Goal: Complete application form: Complete application form

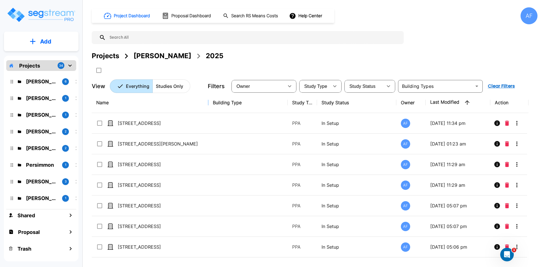
drag, startPoint x: 185, startPoint y: 104, endPoint x: 212, endPoint y: 106, distance: 27.4
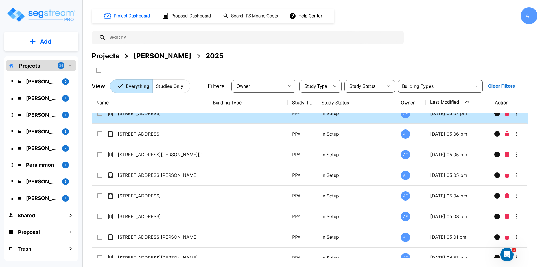
scroll to position [141, 0]
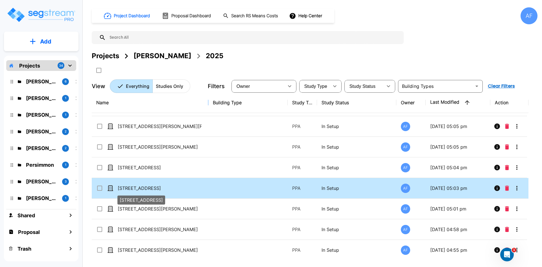
click at [163, 187] on p "[STREET_ADDRESS]" at bounding box center [160, 188] width 84 height 7
checkbox input "false"
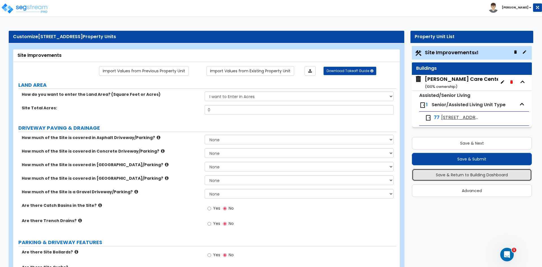
click at [470, 172] on button "Save & Return to Building Dashboard" at bounding box center [472, 174] width 120 height 12
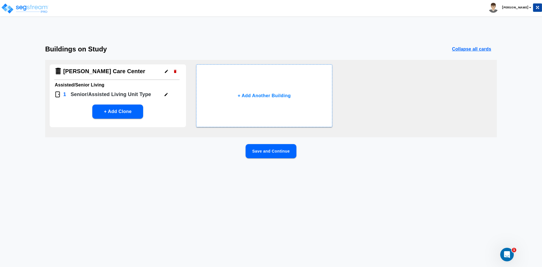
click at [163, 95] on button "button" at bounding box center [166, 94] width 9 height 9
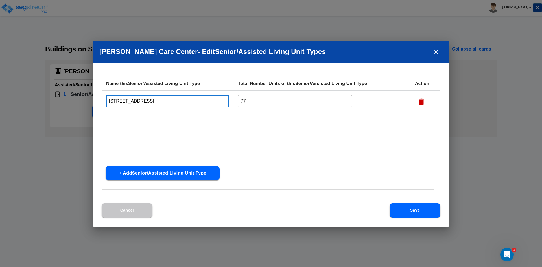
drag, startPoint x: 198, startPoint y: 102, endPoint x: 16, endPoint y: 117, distance: 182.6
click at [16, 117] on div "[PERSON_NAME] Care Center - Edit Senior/Assisted Living Unit Type s Name this S…" at bounding box center [271, 133] width 542 height 267
type input "Private Rooms"
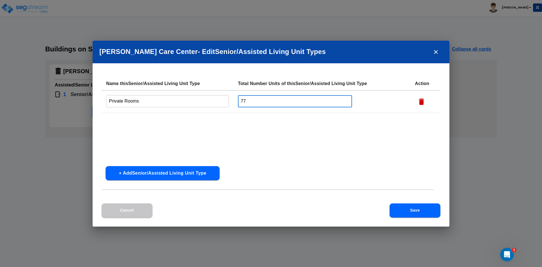
drag, startPoint x: 250, startPoint y: 99, endPoint x: 181, endPoint y: 104, distance: 69.9
click at [181, 104] on tr "Private Rooms ​ 77 ​" at bounding box center [271, 101] width 339 height 23
type input "39"
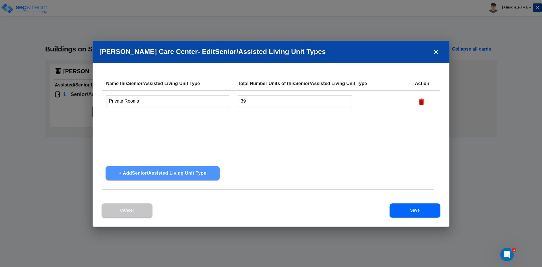
click at [153, 175] on button "+ Add Senior/Assisted Living Unit Type" at bounding box center [163, 173] width 114 height 14
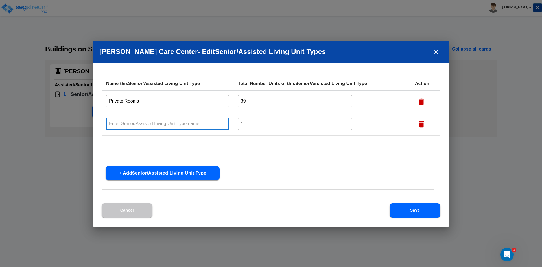
click at [143, 122] on input "text" at bounding box center [167, 124] width 123 height 12
type input "Semi - Private Rooms"
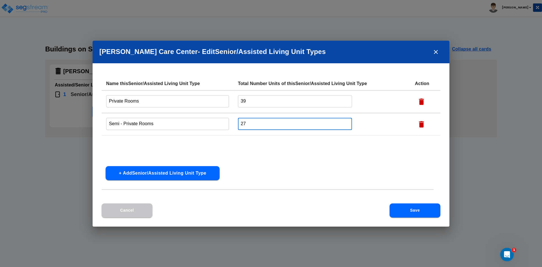
type input "27"
click at [278, 157] on div "Name this Senior/Assisted Living Unit Type Total Number Units of this Senior/As…" at bounding box center [271, 119] width 339 height 85
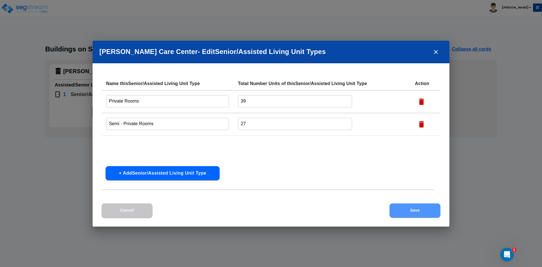
click at [403, 206] on button "Save" at bounding box center [414, 210] width 51 height 14
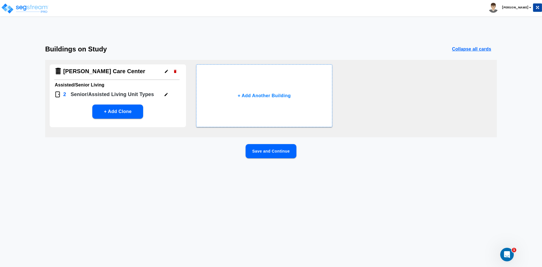
click at [271, 150] on button "Save and Continue" at bounding box center [270, 151] width 51 height 14
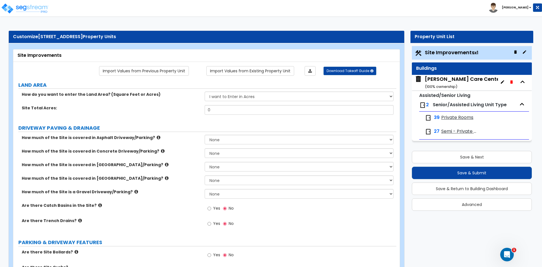
click at [441, 117] on span "Private Rooms" at bounding box center [457, 117] width 32 height 6
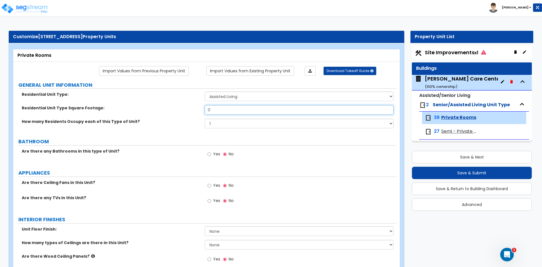
drag, startPoint x: 216, startPoint y: 111, endPoint x: 181, endPoint y: 114, distance: 35.1
click at [183, 114] on div "Residential Unit Type Square Footage: 0" at bounding box center [204, 112] width 383 height 14
type input "200"
click at [209, 155] on input "Yes" at bounding box center [209, 154] width 4 height 6
radio input "true"
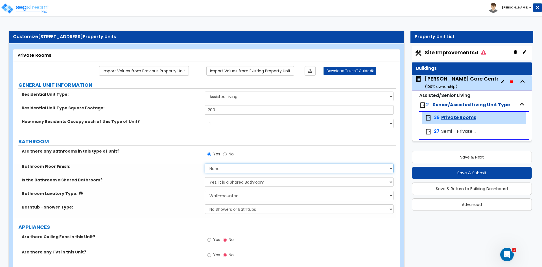
click at [229, 172] on select "None Tile Flooring Hardwood Flooring Resilient Laminate Flooring VCT Flooring S…" at bounding box center [299, 168] width 188 height 10
select select "1"
click at [205, 163] on select "None Tile Flooring Hardwood Flooring Resilient Laminate Flooring VCT Flooring S…" at bounding box center [299, 168] width 188 height 10
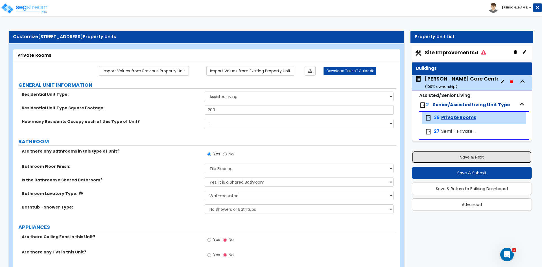
click at [443, 155] on button "Save & Next" at bounding box center [472, 157] width 120 height 12
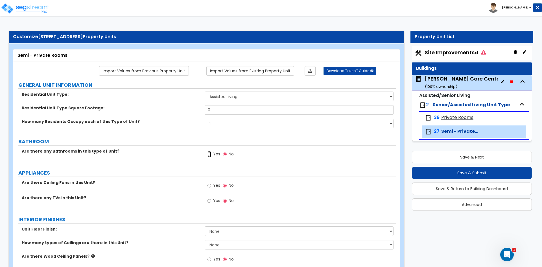
click at [208, 154] on input "Yes" at bounding box center [209, 154] width 4 height 6
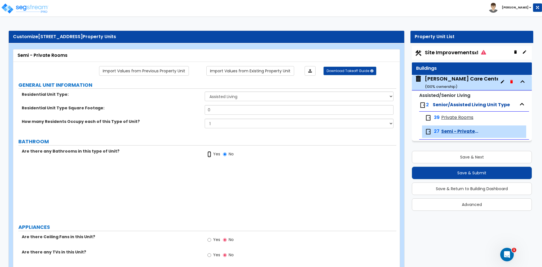
radio input "true"
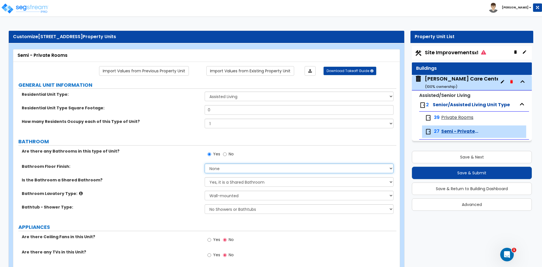
click at [225, 171] on select "None Tile Flooring Hardwood Flooring Resilient Laminate Flooring VCT Flooring S…" at bounding box center [299, 168] width 188 height 10
select select "1"
click at [205, 163] on select "None Tile Flooring Hardwood Flooring Resilient Laminate Flooring VCT Flooring S…" at bounding box center [299, 168] width 188 height 10
click at [223, 180] on select "Yes, it is a Shared Bathroom No, the Bathrooms are Private Bathrooms" at bounding box center [299, 182] width 188 height 10
select select "1"
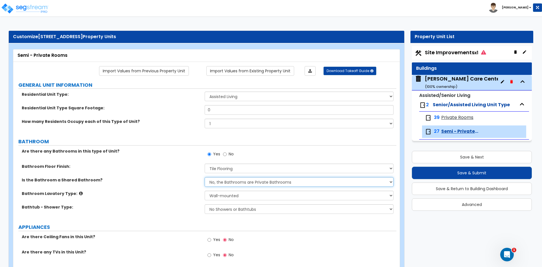
click at [205, 177] on select "Yes, it is a Shared Bathroom No, the Bathrooms are Private Bathrooms" at bounding box center [299, 182] width 188 height 10
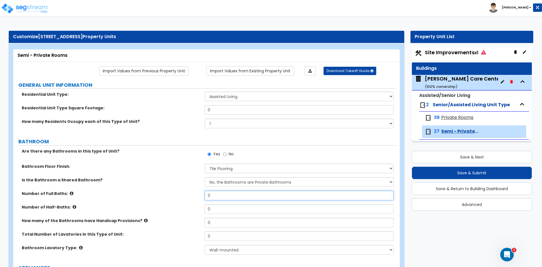
drag, startPoint x: 220, startPoint y: 195, endPoint x: 121, endPoint y: 194, distance: 98.5
click at [122, 194] on div "Number of Full Baths: 0" at bounding box center [204, 197] width 383 height 14
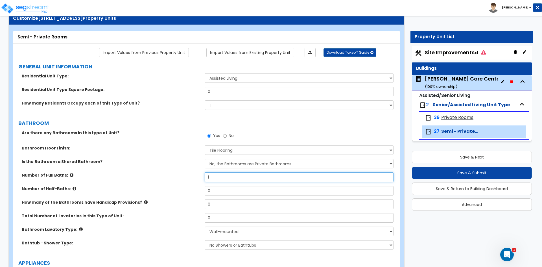
scroll to position [28, 0]
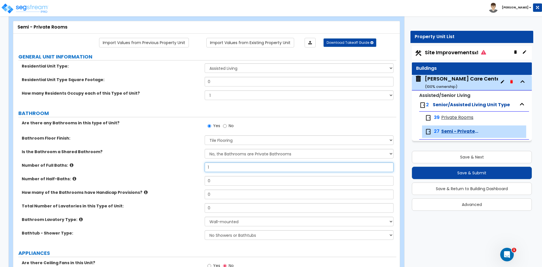
type input "1"
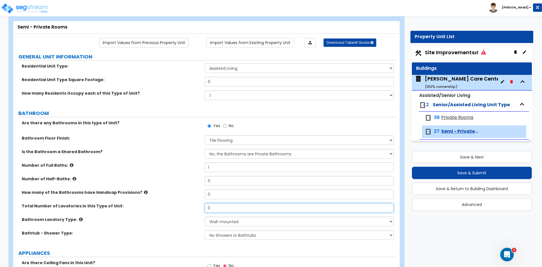
drag, startPoint x: 216, startPoint y: 208, endPoint x: 119, endPoint y: 199, distance: 96.9
click at [120, 199] on div "Are there any Bathrooms in this type of Unit? Yes No Bathroom Floor Finish: Non…" at bounding box center [204, 182] width 374 height 124
type input "1"
click at [226, 223] on select "Wall-mounted Pedestal-mounted Vanity-mounted" at bounding box center [299, 221] width 188 height 10
click at [205, 216] on select "Wall-mounted Pedestal-mounted Vanity-mounted" at bounding box center [299, 221] width 188 height 10
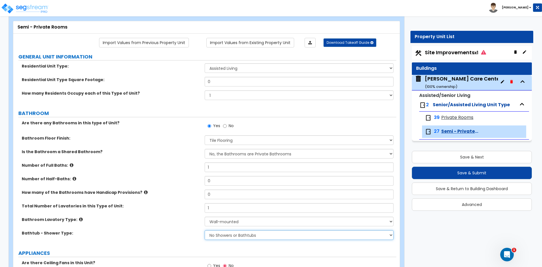
click at [218, 238] on select "No Showers or Bathtubs Shower Only Bathtub Only Shower-and-Bath Combo Dedicated…" at bounding box center [299, 235] width 188 height 10
select select "1"
click at [205, 230] on select "No Showers or Bathtubs Shower Only Bathtub Only Shower-and-Bath Combo Dedicated…" at bounding box center [299, 235] width 188 height 10
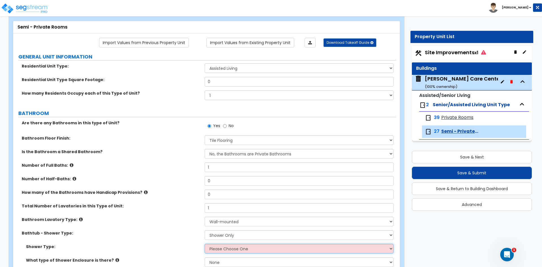
click at [221, 246] on select "Please Choose One Pre-Fabricated Shower Stalls Custom Finish Walk-in Showers" at bounding box center [299, 248] width 188 height 10
select select "1"
click at [205, 243] on select "Please Choose One Pre-Fabricated Shower Stalls Custom Finish Walk-in Showers" at bounding box center [299, 248] width 188 height 10
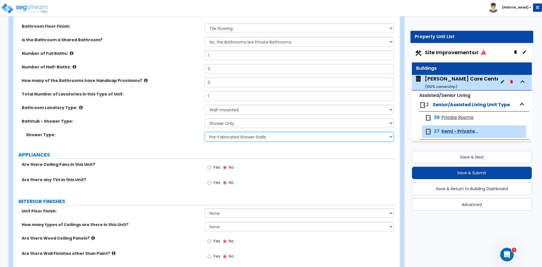
scroll to position [141, 0]
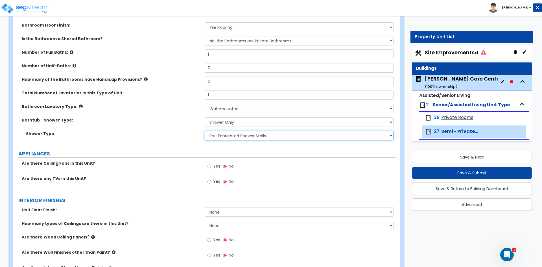
click at [212, 136] on select "Please Choose One Pre-Fabricated Shower Stalls Custom Finish Walk-in Showers" at bounding box center [299, 136] width 188 height 10
click at [212, 182] on label "Yes" at bounding box center [213, 182] width 13 height 10
click at [211, 182] on input "Yes" at bounding box center [209, 181] width 4 height 6
radio input "true"
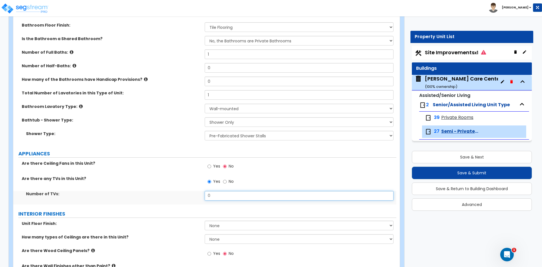
drag, startPoint x: 213, startPoint y: 193, endPoint x: 169, endPoint y: 195, distance: 44.3
click at [170, 195] on div "Number of TVs: 0" at bounding box center [204, 198] width 383 height 14
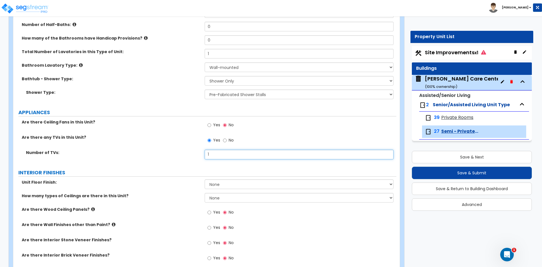
scroll to position [226, 0]
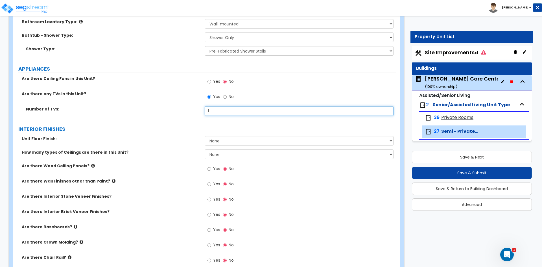
type input "1"
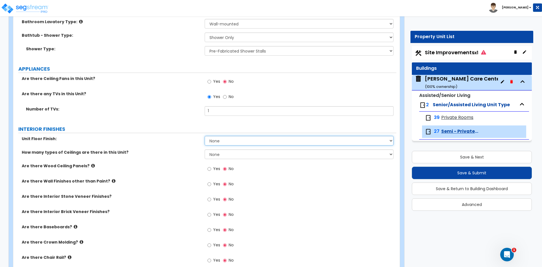
click at [225, 142] on select "None Tile Flooring Hardwood Flooring Resilient Laminate Flooring VCT Flooring S…" at bounding box center [299, 141] width 188 height 10
select select "3"
click at [205, 136] on select "None Tile Flooring Hardwood Flooring Resilient Laminate Flooring VCT Flooring S…" at bounding box center [299, 141] width 188 height 10
click at [221, 156] on select "None 1 2 3" at bounding box center [299, 154] width 188 height 10
select select "1"
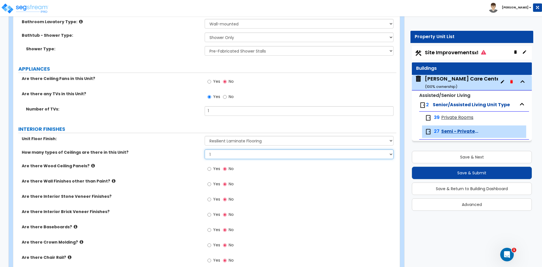
click at [205, 149] on select "None 1 2 3" at bounding box center [299, 154] width 188 height 10
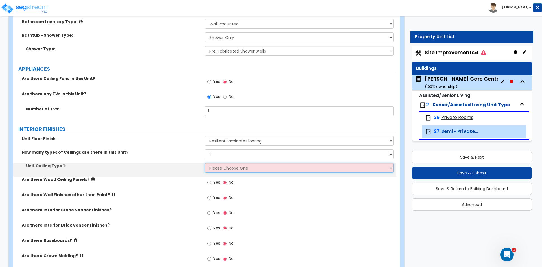
click at [218, 168] on select "Please Choose One Drop Ceiling Drywall Ceiling Open Ceiling" at bounding box center [299, 168] width 188 height 10
select select "1"
click at [205, 163] on select "Please Choose One Drop Ceiling Drywall Ceiling Open Ceiling" at bounding box center [299, 168] width 188 height 10
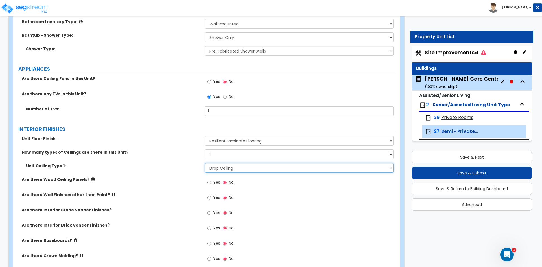
scroll to position [254, 0]
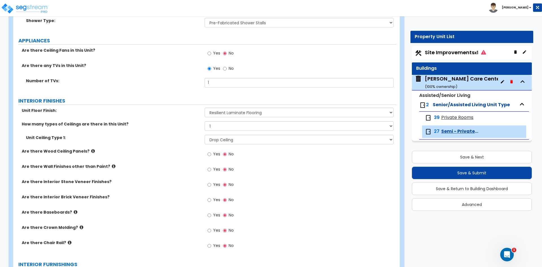
click at [212, 214] on label "Yes" at bounding box center [213, 216] width 13 height 10
click at [211, 214] on input "Yes" at bounding box center [209, 215] width 4 height 6
radio input "true"
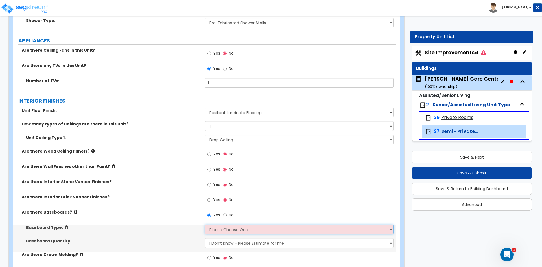
click at [213, 227] on select "Please Choose One Wood Vinyl Carpet Tile" at bounding box center [299, 229] width 188 height 10
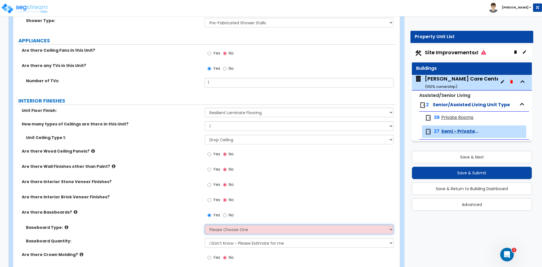
select select "2"
click at [205, 224] on select "Please Choose One Wood Vinyl Carpet Tile" at bounding box center [299, 229] width 188 height 10
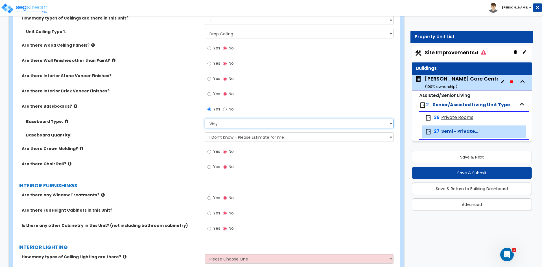
scroll to position [367, 0]
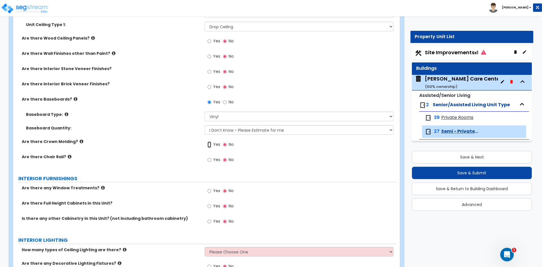
click at [210, 144] on input "Yes" at bounding box center [209, 144] width 4 height 6
radio input "true"
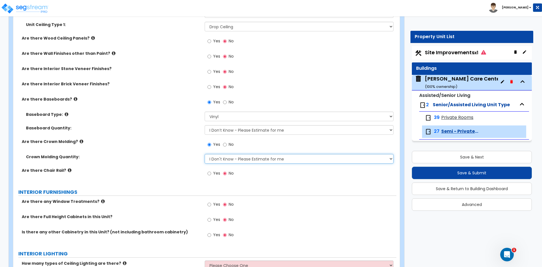
click at [249, 160] on select "I Don't Know - Please Estimate for me I want to Enter the Linear Footage" at bounding box center [299, 159] width 188 height 10
click at [205, 154] on select "I Don't Know - Please Estimate for me I want to Enter the Linear Footage" at bounding box center [299, 159] width 188 height 10
click at [209, 203] on input "Yes" at bounding box center [209, 204] width 4 height 6
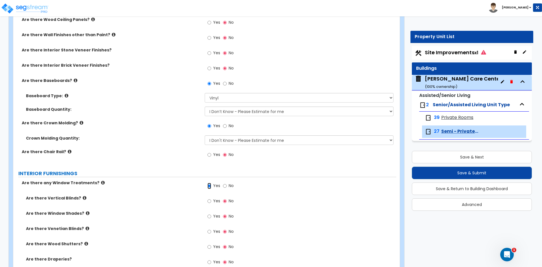
scroll to position [423, 0]
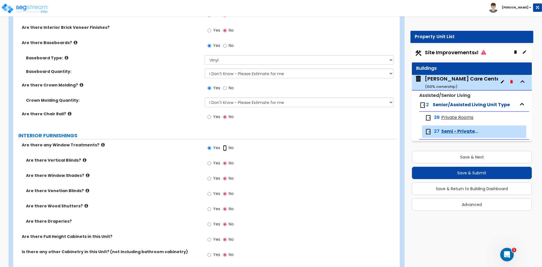
click at [226, 146] on input "No" at bounding box center [225, 148] width 4 height 6
radio input "false"
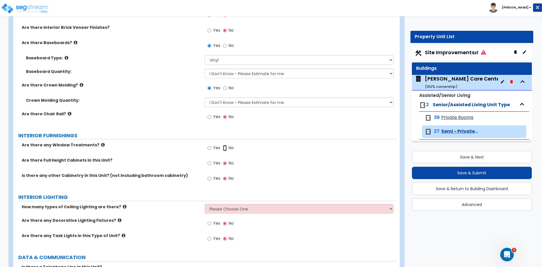
radio input "true"
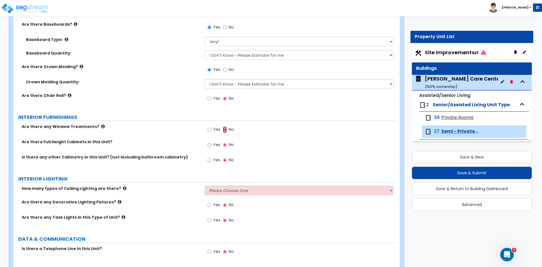
scroll to position [451, 0]
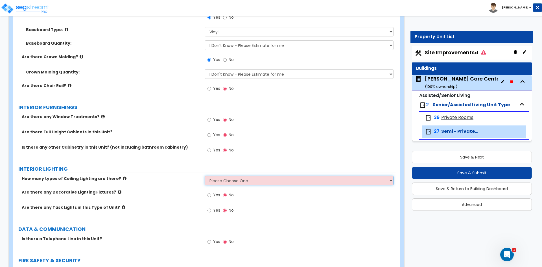
click at [216, 182] on select "Please Choose One 1 2 3" at bounding box center [299, 180] width 188 height 10
select select "1"
click at [205, 175] on select "Please Choose One 1 2 3" at bounding box center [299, 180] width 188 height 10
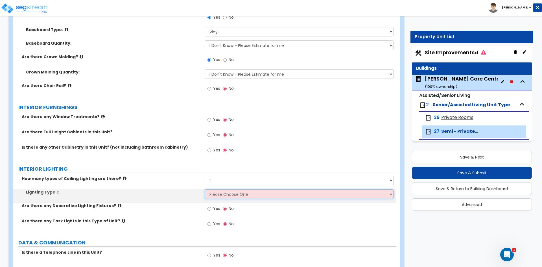
click at [212, 194] on select "Please Choose One LED Surface-Mounted LED Recessed Fluorescent Surface-Mounted …" at bounding box center [299, 194] width 188 height 10
select select "2"
click at [205, 189] on select "Please Choose One LED Surface-Mounted LED Recessed Fluorescent Surface-Mounted …" at bounding box center [299, 194] width 188 height 10
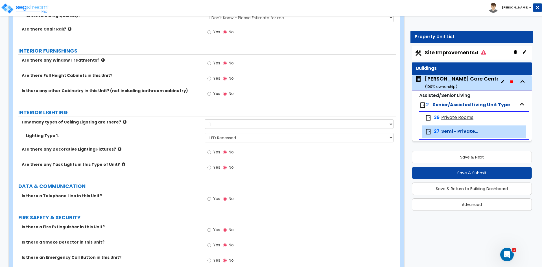
scroll to position [536, 0]
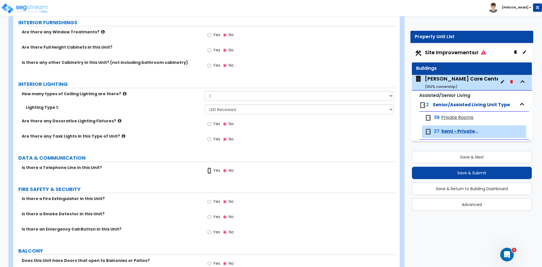
click at [209, 172] on input "Yes" at bounding box center [209, 170] width 4 height 6
radio input "true"
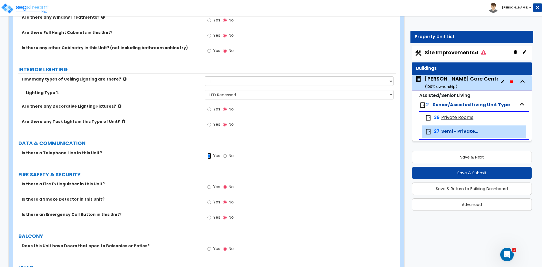
scroll to position [564, 0]
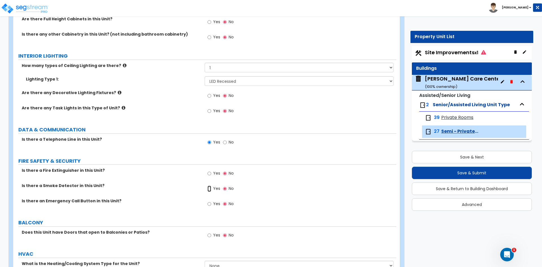
click at [211, 190] on input "Yes" at bounding box center [209, 188] width 4 height 6
radio input "true"
click at [212, 204] on label "Yes" at bounding box center [213, 204] width 13 height 10
click at [211, 204] on input "Yes" at bounding box center [209, 204] width 4 height 6
radio input "true"
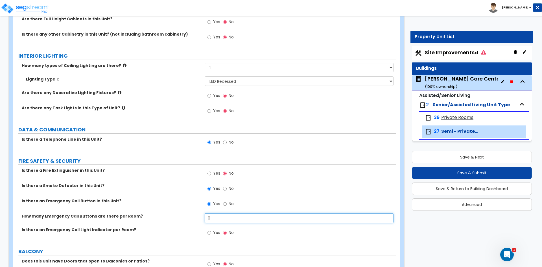
drag, startPoint x: 216, startPoint y: 219, endPoint x: 125, endPoint y: 219, distance: 90.9
click at [126, 220] on div "How many Emergency Call Buttons are there per Room? 0" at bounding box center [204, 220] width 383 height 14
type input "1"
type input "2"
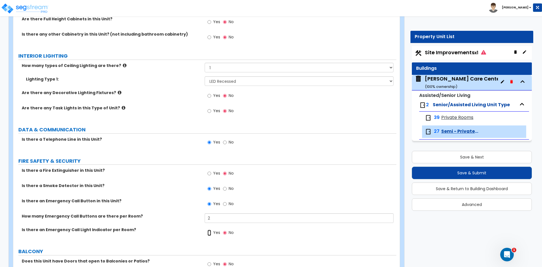
click at [207, 232] on input "Yes" at bounding box center [209, 232] width 4 height 6
radio input "true"
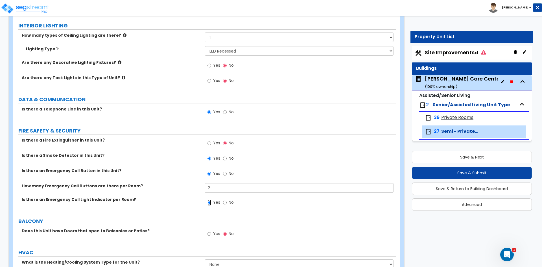
scroll to position [626, 0]
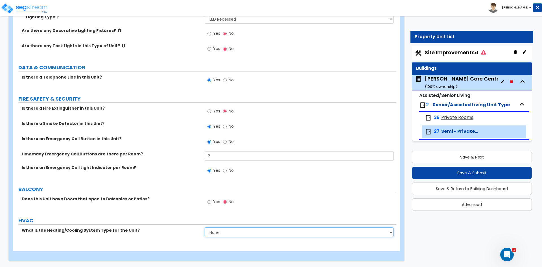
click at [220, 231] on select "None Heat Only Centralized Heating & Cooling Thru Wall Air Conditioners Mini Sp…" at bounding box center [299, 232] width 188 height 10
select select "3"
click at [205, 227] on select "None Heat Only Centralized Heating & Cooling Thru Wall Air Conditioners Mini Sp…" at bounding box center [299, 232] width 188 height 10
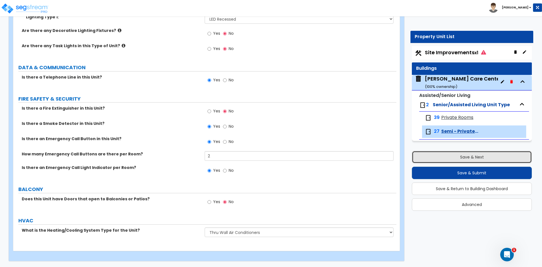
click at [469, 156] on button "Save & Next" at bounding box center [472, 157] width 120 height 12
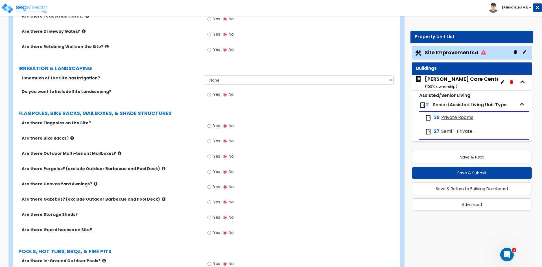
click at [447, 117] on span "Private Rooms" at bounding box center [457, 117] width 32 height 6
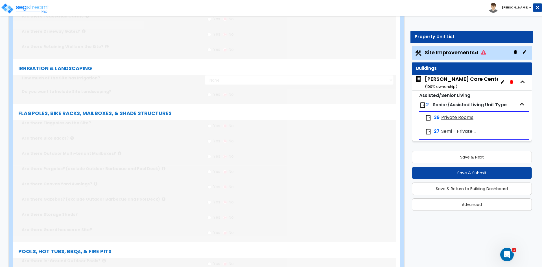
scroll to position [0, 0]
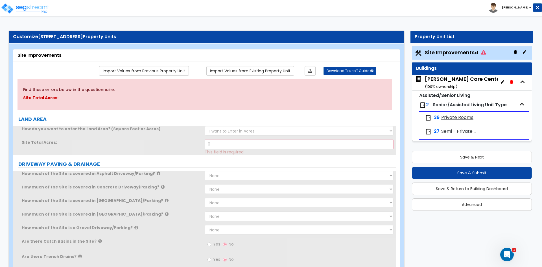
select select "1"
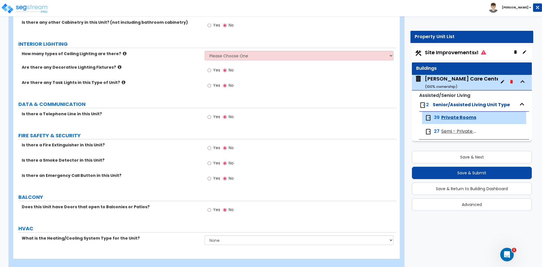
scroll to position [449, 0]
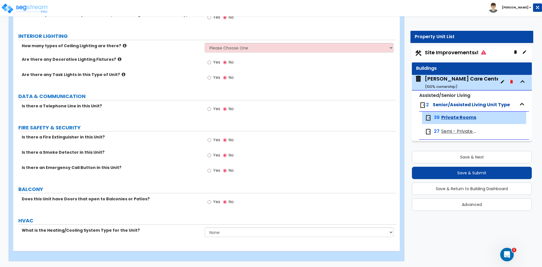
click at [450, 132] on span "Semi - Private Rooms" at bounding box center [460, 131] width 38 height 6
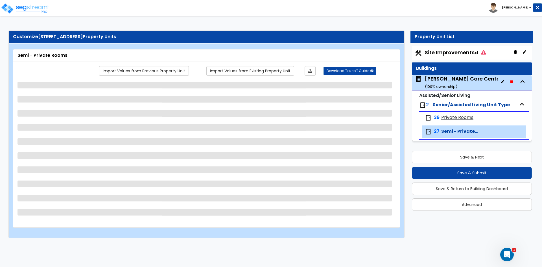
scroll to position [0, 0]
select select "1"
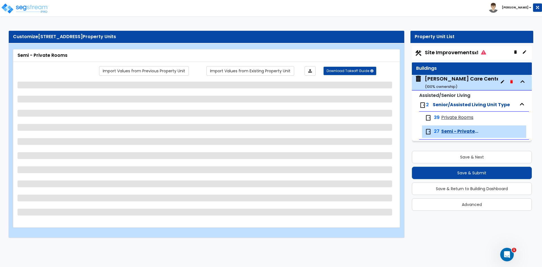
select select "3"
select select "1"
select select "2"
select select "1"
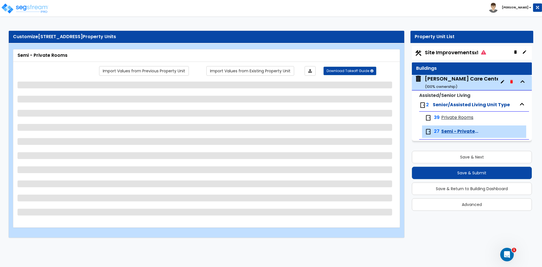
select select "2"
select select "3"
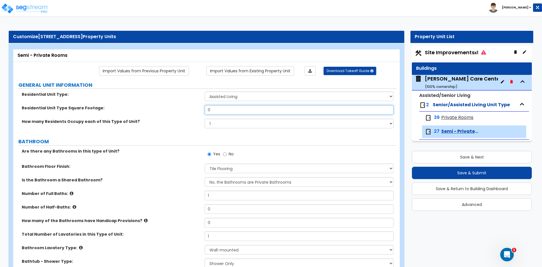
drag, startPoint x: 217, startPoint y: 109, endPoint x: 95, endPoint y: 122, distance: 122.3
click at [136, 121] on div "Residential Unit Type: Assisted Living Senior Living Residential Unit Type Squa…" at bounding box center [204, 111] width 374 height 41
type input "250"
click at [252, 97] on select "Assisted Living Senior Living" at bounding box center [299, 96] width 188 height 10
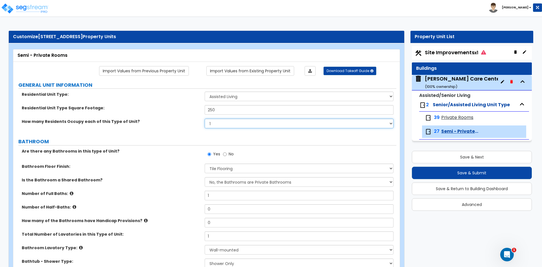
drag, startPoint x: 219, startPoint y: 124, endPoint x: 156, endPoint y: 127, distance: 63.0
click at [169, 125] on div "How many Residents Occupy each of this Type of Unit? 1 2 3 4 5" at bounding box center [204, 126] width 383 height 14
select select "2"
click at [205, 119] on select "1 2 3 4 5" at bounding box center [299, 124] width 188 height 10
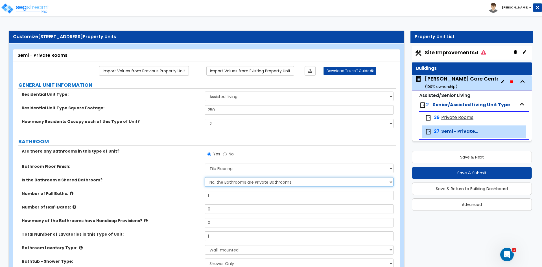
click at [237, 183] on select "Yes, it is a Shared Bathroom No, the Bathrooms are Private Bathrooms" at bounding box center [299, 182] width 188 height 10
select select "0"
click at [205, 177] on select "Yes, it is a Shared Bathroom No, the Bathrooms are Private Bathrooms" at bounding box center [299, 182] width 188 height 10
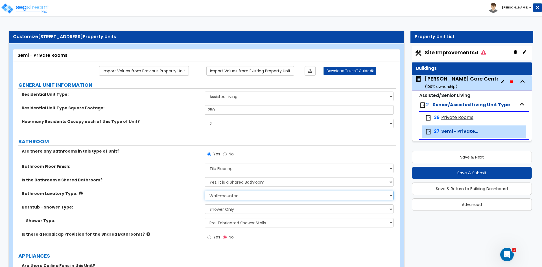
click at [223, 196] on select "Wall-mounted Pedestal-mounted Vanity-mounted" at bounding box center [299, 195] width 188 height 10
select select "3"
click at [205, 190] on select "Wall-mounted Pedestal-mounted Vanity-mounted" at bounding box center [299, 195] width 188 height 10
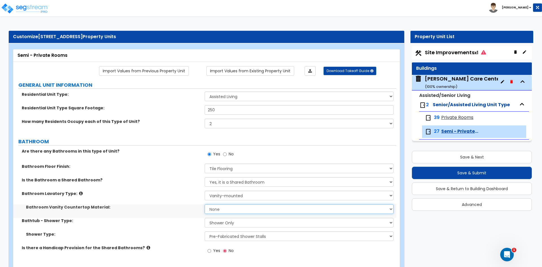
click at [223, 208] on select "None Plastic Laminate Solid Surface Stone Quartz Marble Tile Wood Stainless Ste…" at bounding box center [299, 209] width 188 height 10
select select "1"
click at [205, 204] on select "None Plastic Laminate Solid Surface Stone Quartz Marble Tile Wood Stainless Ste…" at bounding box center [299, 209] width 188 height 10
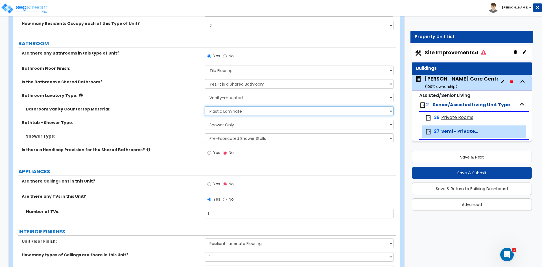
scroll to position [113, 0]
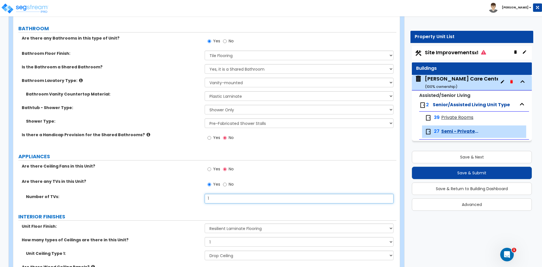
drag, startPoint x: 216, startPoint y: 200, endPoint x: 140, endPoint y: 198, distance: 76.8
click at [146, 199] on div "Number of TVs: 1" at bounding box center [204, 201] width 383 height 14
type input "2"
click at [231, 214] on label "INTERIOR FINISHES" at bounding box center [207, 216] width 378 height 7
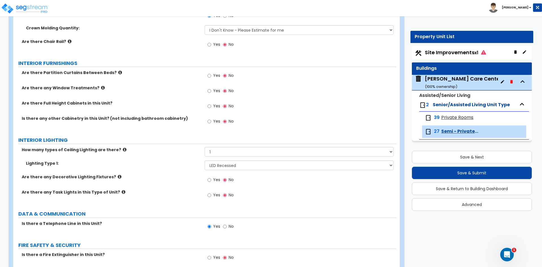
scroll to position [480, 0]
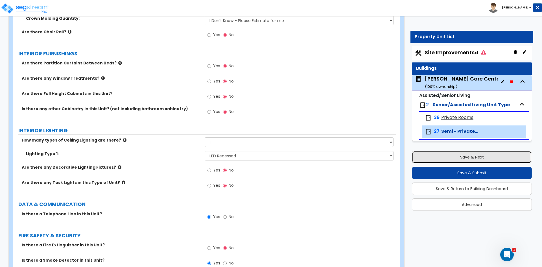
click at [456, 159] on button "Save & Next" at bounding box center [472, 157] width 120 height 12
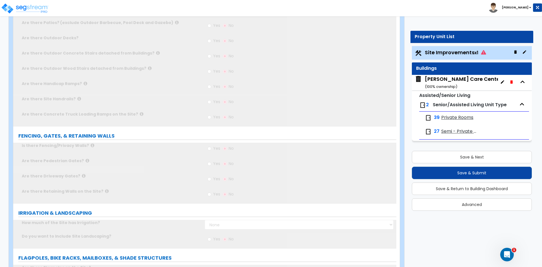
scroll to position [477, 0]
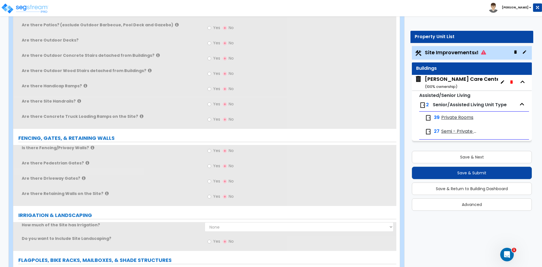
click at [452, 119] on span "Private Rooms" at bounding box center [457, 117] width 32 height 6
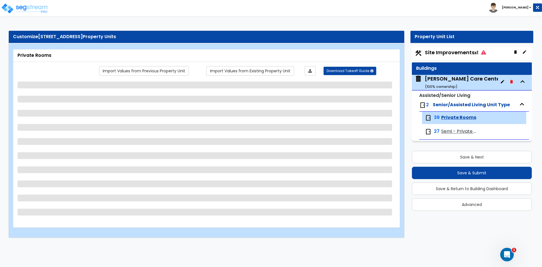
scroll to position [0, 0]
select select "1"
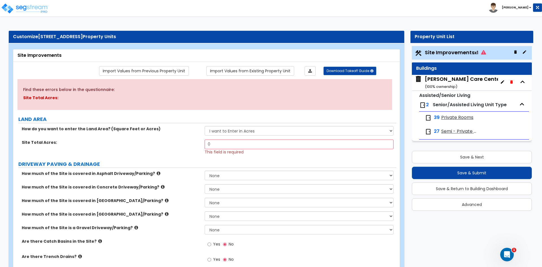
click at [458, 119] on span "Private Rooms" at bounding box center [457, 117] width 32 height 6
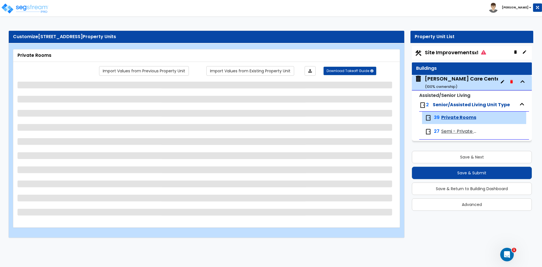
select select "1"
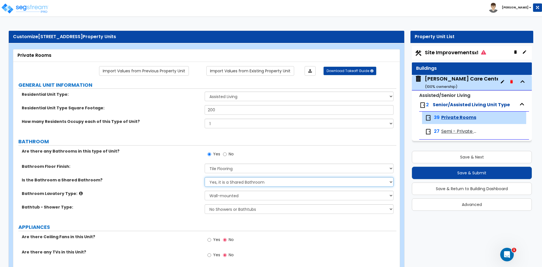
click at [232, 180] on select "Yes, it is a Shared Bathroom No, the Bathrooms are Private Bathrooms" at bounding box center [299, 182] width 188 height 10
select select "1"
click at [205, 177] on select "Yes, it is a Shared Bathroom No, the Bathrooms are Private Bathrooms" at bounding box center [299, 182] width 188 height 10
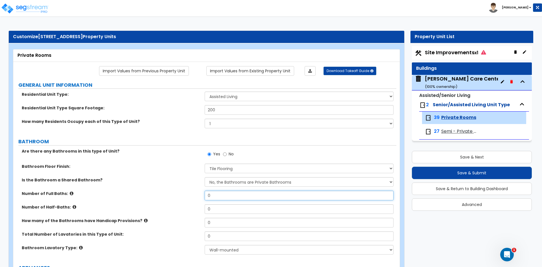
drag, startPoint x: 218, startPoint y: 194, endPoint x: 158, endPoint y: 197, distance: 60.2
click at [161, 197] on div "Number of Full Baths: 0" at bounding box center [204, 197] width 383 height 14
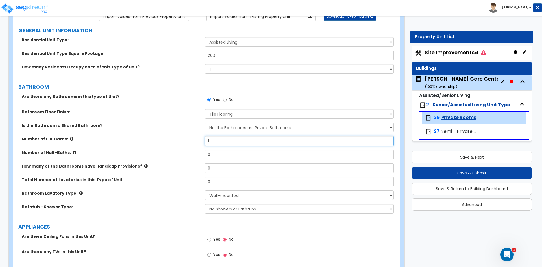
scroll to position [56, 0]
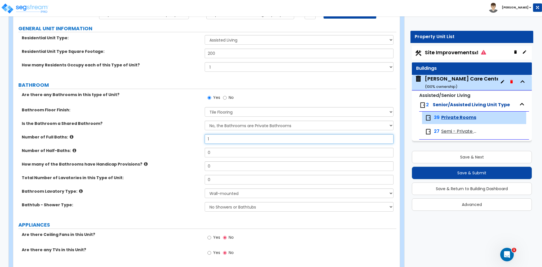
type input "1"
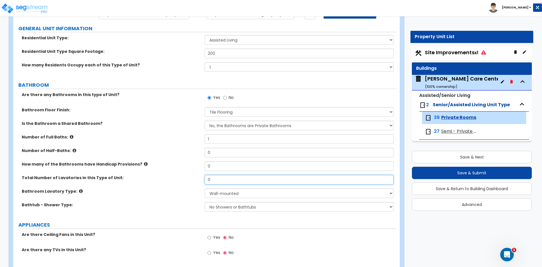
drag, startPoint x: 213, startPoint y: 176, endPoint x: 124, endPoint y: 183, distance: 89.4
click at [149, 183] on div "Total Number of Lavatories in this Type of Unit: 0" at bounding box center [204, 182] width 383 height 14
type input "1"
click at [273, 189] on select "Wall-mounted Pedestal-mounted Vanity-mounted" at bounding box center [299, 193] width 188 height 10
click at [270, 192] on select "Wall-mounted Pedestal-mounted Vanity-mounted" at bounding box center [299, 193] width 188 height 10
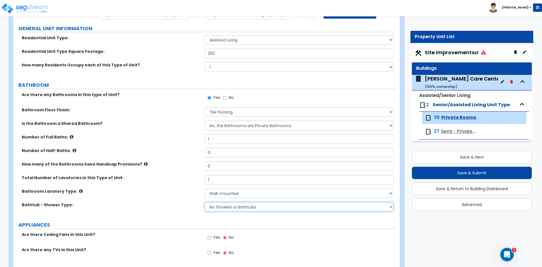
click at [237, 207] on select "No Showers or Bathtubs Shower Only Bathtub Only Shower-and-Bath Combo Dedicated…" at bounding box center [299, 207] width 188 height 10
select select "1"
click at [205, 202] on select "No Showers or Bathtubs Shower Only Bathtub Only Shower-and-Bath Combo Dedicated…" at bounding box center [299, 207] width 188 height 10
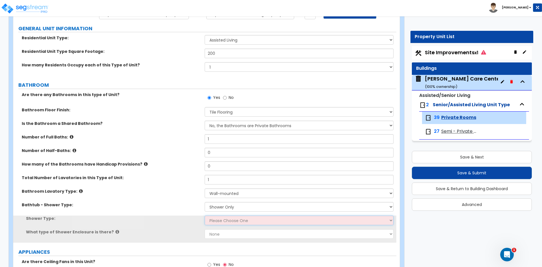
click at [223, 220] on select "Please Choose One Pre-Fabricated Shower Stalls Custom Finish Walk-in Showers" at bounding box center [299, 220] width 188 height 10
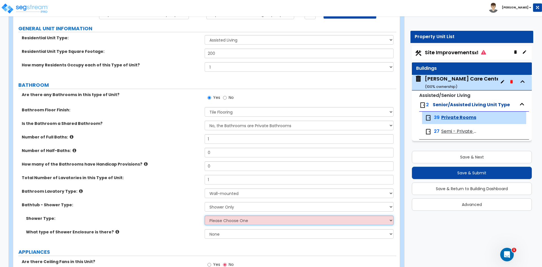
select select "1"
click at [205, 215] on select "Please Choose One Pre-Fabricated Shower Stalls Custom Finish Walk-in Showers" at bounding box center [299, 220] width 188 height 10
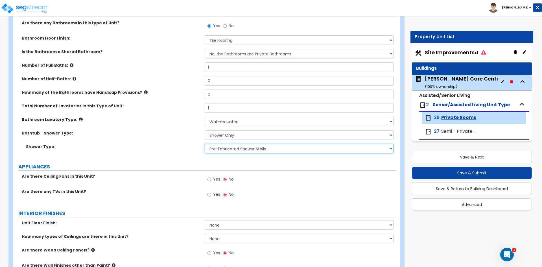
scroll to position [141, 0]
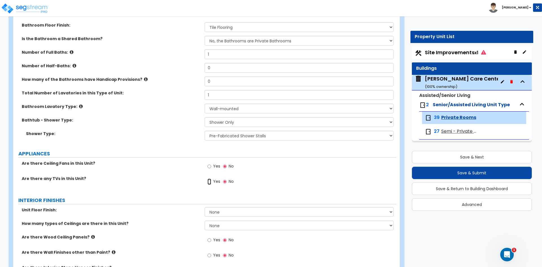
click at [209, 182] on input "Yes" at bounding box center [209, 181] width 4 height 6
radio input "true"
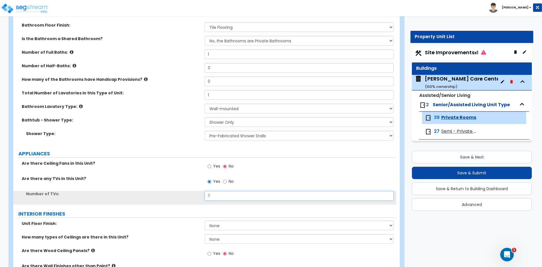
drag, startPoint x: 214, startPoint y: 198, endPoint x: 173, endPoint y: 197, distance: 40.6
click at [177, 198] on div "Number of TVs: 0" at bounding box center [204, 198] width 383 height 14
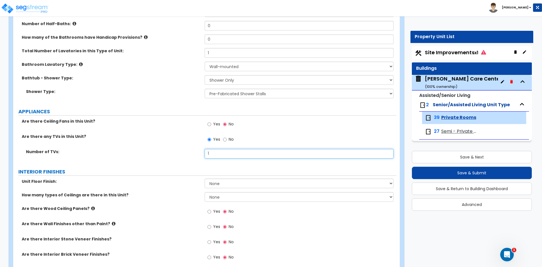
scroll to position [198, 0]
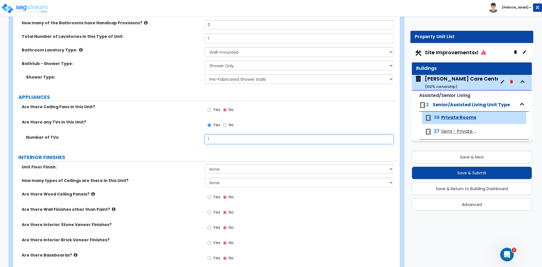
type input "1"
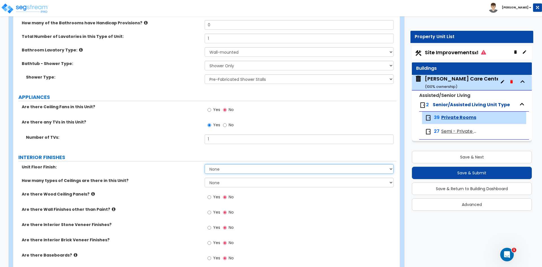
click at [221, 170] on select "None Tile Flooring Hardwood Flooring Resilient Laminate Flooring VCT Flooring S…" at bounding box center [299, 169] width 188 height 10
select select "3"
click at [205, 164] on select "None Tile Flooring Hardwood Flooring Resilient Laminate Flooring VCT Flooring S…" at bounding box center [299, 169] width 188 height 10
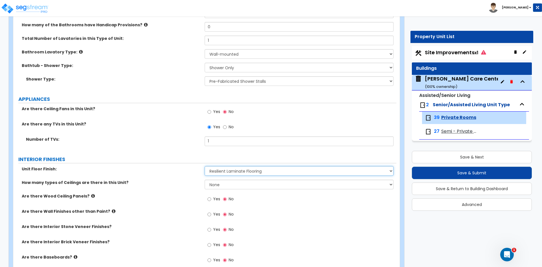
scroll to position [226, 0]
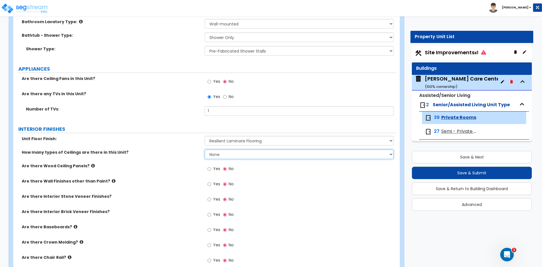
click at [218, 154] on select "None 1 2 3" at bounding box center [299, 154] width 188 height 10
select select "1"
click at [205, 149] on select "None 1 2 3" at bounding box center [299, 154] width 188 height 10
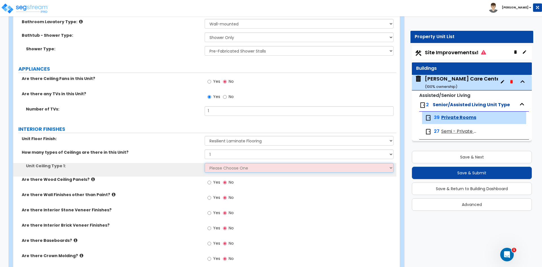
click at [213, 167] on select "Please Choose One Drop Ceiling Drywall Ceiling Open Ceiling" at bounding box center [299, 168] width 188 height 10
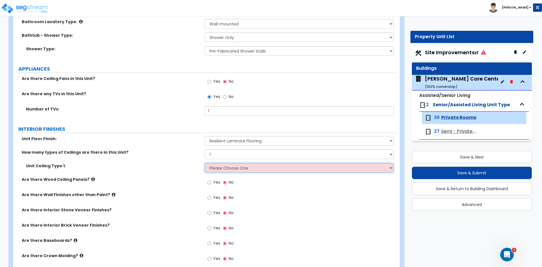
select select "1"
click at [205, 163] on select "Please Choose One Drop Ceiling Drywall Ceiling Open Ceiling" at bounding box center [299, 168] width 188 height 10
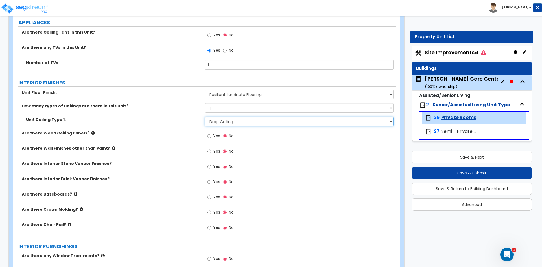
scroll to position [282, 0]
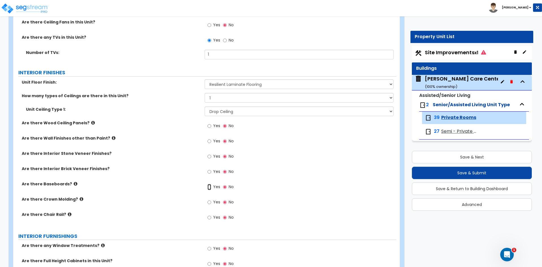
click at [209, 187] on input "Yes" at bounding box center [209, 187] width 4 height 6
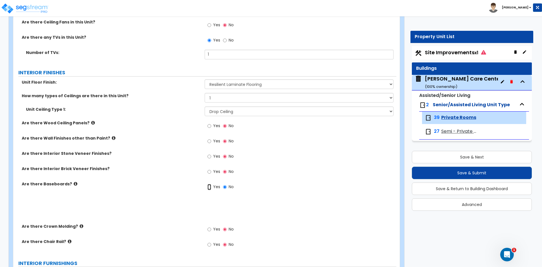
radio input "true"
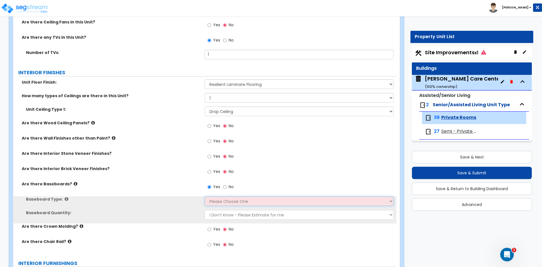
click at [229, 203] on select "Please Choose One Wood Vinyl Carpet Tile" at bounding box center [299, 201] width 188 height 10
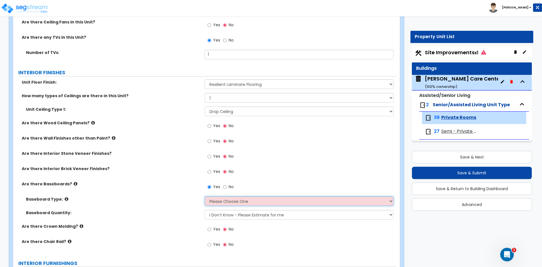
select select "2"
click at [205, 196] on select "Please Choose One Wood Vinyl Carpet Tile" at bounding box center [299, 201] width 188 height 10
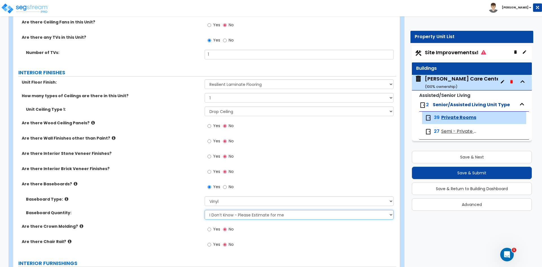
click at [219, 213] on select "I Don’t Know - Please Estimate for me I want to Enter the Linear Footage" at bounding box center [299, 215] width 188 height 10
click at [219, 214] on select "I Don’t Know - Please Estimate for me I want to Enter the Linear Footage" at bounding box center [299, 215] width 188 height 10
click at [215, 228] on span "Yes" at bounding box center [216, 229] width 7 height 6
click at [211, 228] on input "Yes" at bounding box center [209, 229] width 4 height 6
radio input "true"
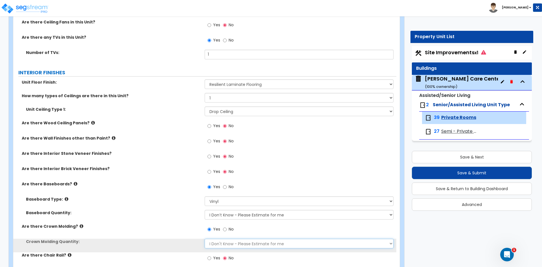
click at [217, 244] on select "I Don't Know - Please Estimate for me I want to Enter the Linear Footage" at bounding box center [299, 243] width 188 height 10
click at [205, 238] on select "I Don't Know - Please Estimate for me I want to Enter the Linear Footage" at bounding box center [299, 243] width 188 height 10
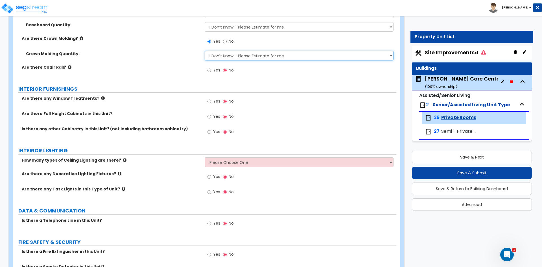
scroll to position [480, 0]
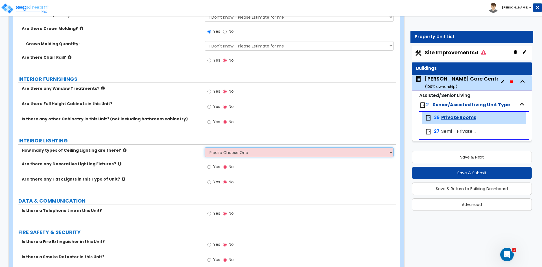
click at [268, 151] on select "Please Choose One 1 2 3" at bounding box center [299, 152] width 188 height 10
select select "1"
click at [205, 147] on select "Please Choose One 1 2 3" at bounding box center [299, 152] width 188 height 10
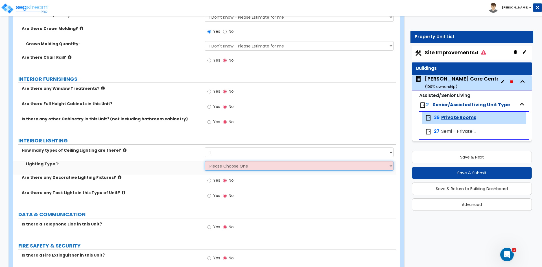
click at [222, 166] on select "Please Choose One LED Surface-Mounted LED Recessed Fluorescent Surface-Mounted …" at bounding box center [299, 166] width 188 height 10
select select "2"
click at [205, 161] on select "Please Choose One LED Surface-Mounted LED Recessed Fluorescent Surface-Mounted …" at bounding box center [299, 166] width 188 height 10
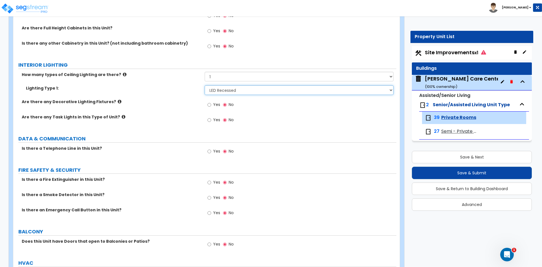
scroll to position [564, 0]
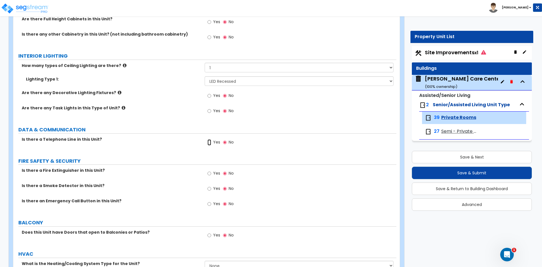
click at [211, 142] on input "Yes" at bounding box center [209, 142] width 4 height 6
radio input "true"
click at [210, 188] on input "Yes" at bounding box center [209, 188] width 4 height 6
radio input "true"
click at [210, 203] on input "Yes" at bounding box center [209, 204] width 4 height 6
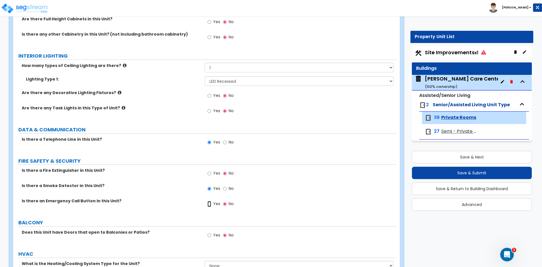
radio input "true"
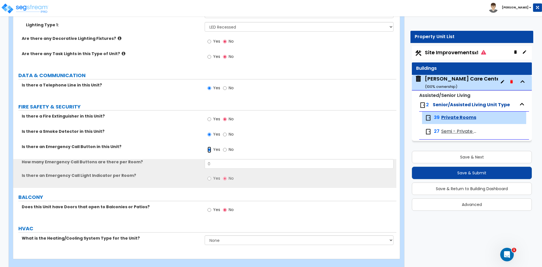
scroll to position [621, 0]
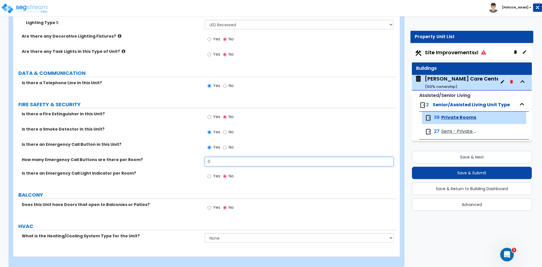
drag, startPoint x: 218, startPoint y: 161, endPoint x: 107, endPoint y: 162, distance: 110.6
click at [116, 162] on div "How many Emergency Call Buttons are there per Room? 0" at bounding box center [204, 164] width 383 height 14
type input "2"
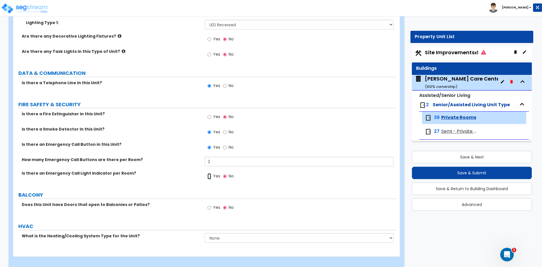
click at [210, 178] on input "Yes" at bounding box center [209, 176] width 4 height 6
radio input "true"
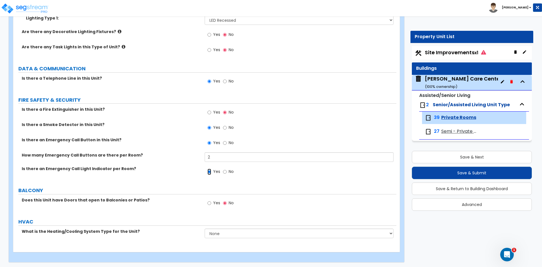
scroll to position [626, 0]
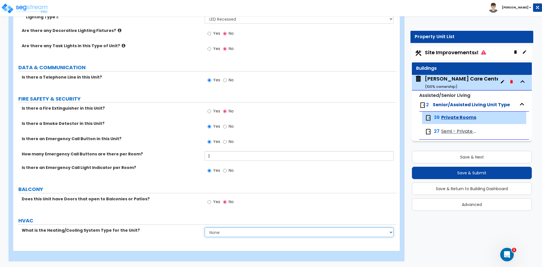
click at [214, 232] on select "None Heat Only Centralized Heating & Cooling Thru Wall Air Conditioners Mini Sp…" at bounding box center [299, 232] width 188 height 10
select select "3"
click at [205, 227] on select "None Heat Only Centralized Heating & Cooling Thru Wall Air Conditioners Mini Sp…" at bounding box center [299, 232] width 188 height 10
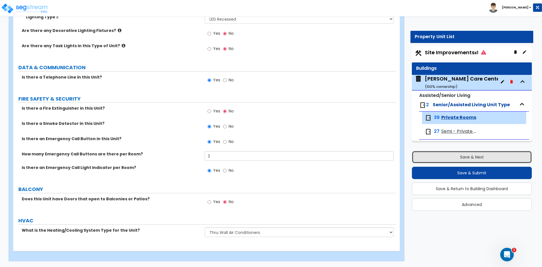
click at [445, 157] on button "Save & Next" at bounding box center [472, 157] width 120 height 12
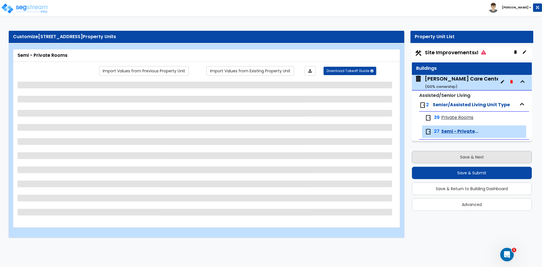
scroll to position [0, 0]
select select "2"
select select "1"
select select "3"
select select "1"
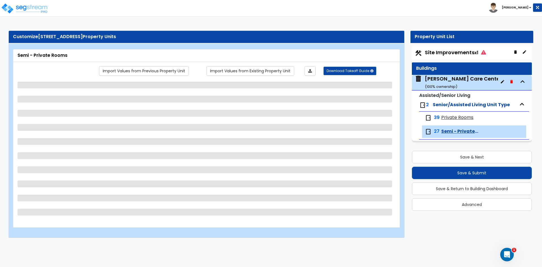
select select "1"
select select "3"
select select "1"
select select "2"
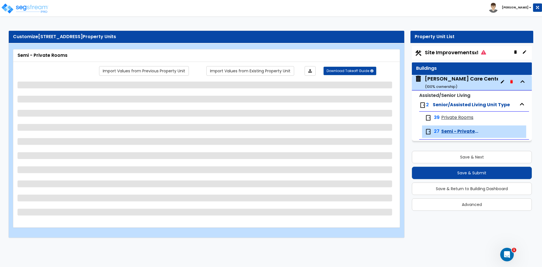
select select "1"
select select "2"
select select "3"
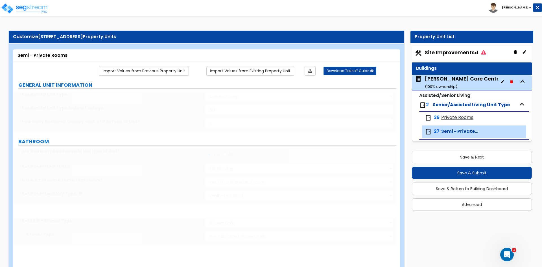
select select "1"
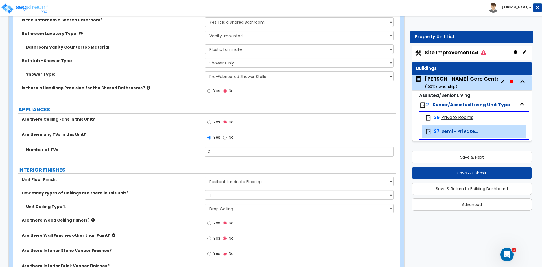
scroll to position [169, 0]
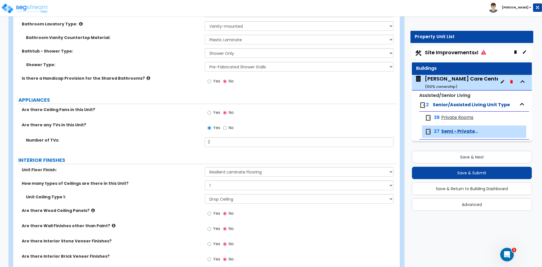
click at [444, 117] on span "Private Rooms" at bounding box center [457, 117] width 32 height 6
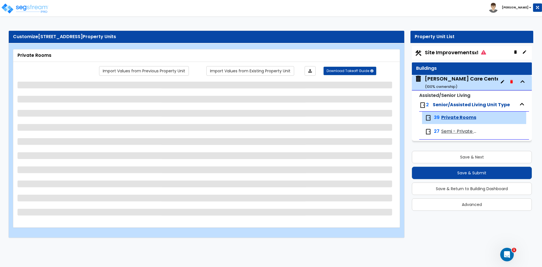
select select "1"
select select "3"
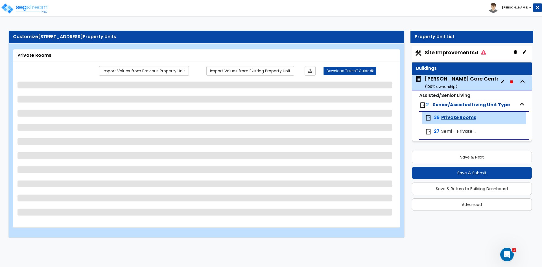
select select "1"
select select "2"
select select "1"
select select "2"
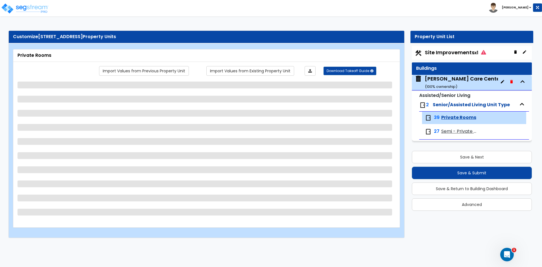
select select "3"
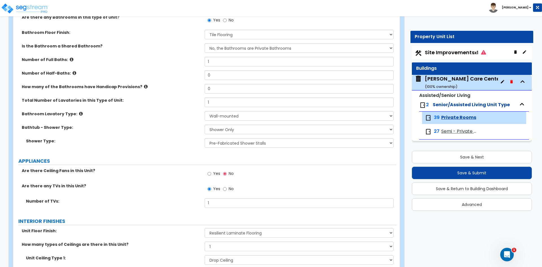
scroll to position [169, 0]
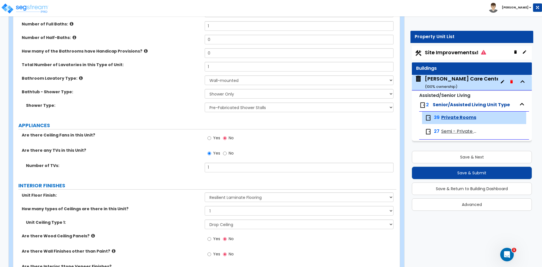
click at [450, 131] on span "Semi - Private Rooms" at bounding box center [460, 131] width 38 height 6
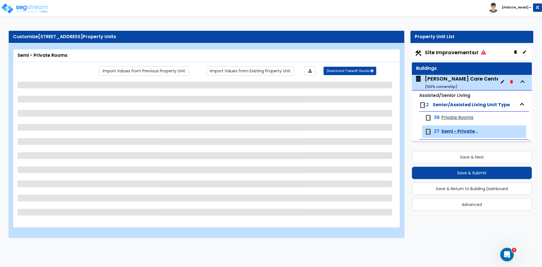
scroll to position [0, 0]
select select "2"
select select "1"
select select "3"
select select "1"
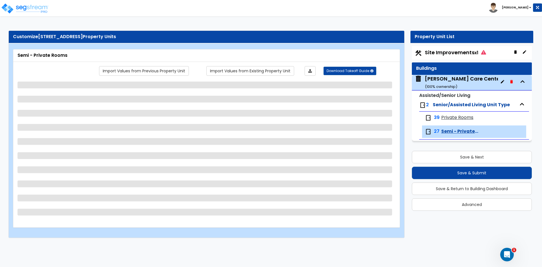
select select "1"
select select "3"
select select "1"
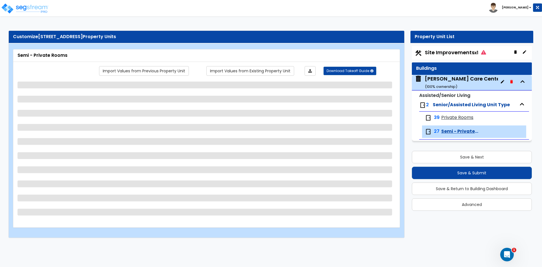
select select "2"
select select "1"
select select "2"
select select "3"
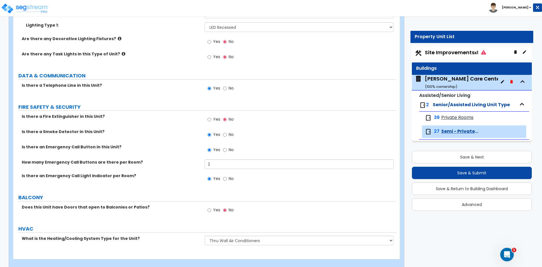
scroll to position [616, 0]
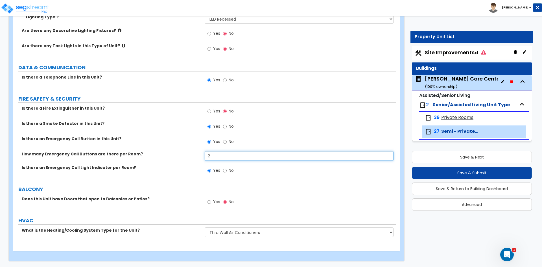
drag, startPoint x: 216, startPoint y: 154, endPoint x: 138, endPoint y: 150, distance: 78.3
click at [161, 153] on div "How many Emergency Call Buttons are there per Room? 2" at bounding box center [204, 158] width 383 height 14
type input "3"
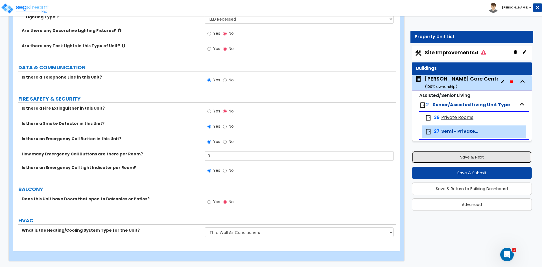
click at [476, 156] on button "Save & Next" at bounding box center [472, 157] width 120 height 12
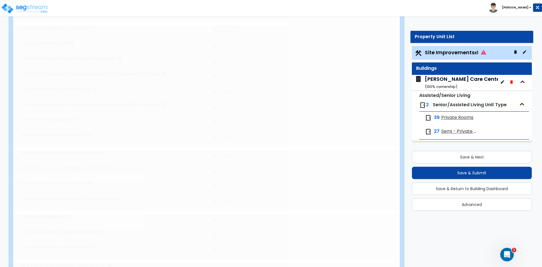
scroll to position [614, 0]
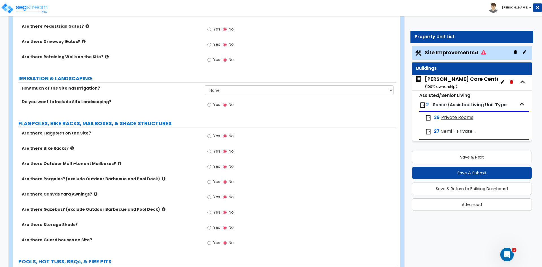
click at [457, 84] on div "[PERSON_NAME] Care Center ( 100 % ownership)" at bounding box center [463, 82] width 77 height 14
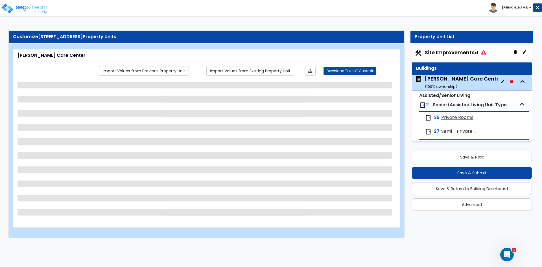
scroll to position [0, 0]
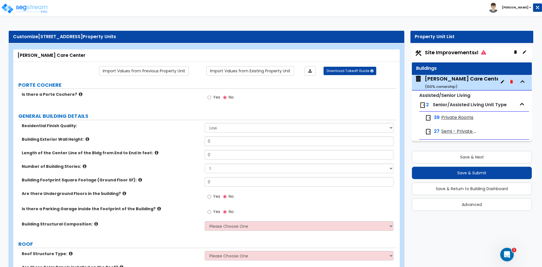
drag, startPoint x: 41, startPoint y: 36, endPoint x: 122, endPoint y: 37, distance: 81.8
click at [83, 37] on span "[STREET_ADDRESS]" at bounding box center [60, 36] width 45 height 6
copy span "[STREET_ADDRESS]"
